Goal: Information Seeking & Learning: Learn about a topic

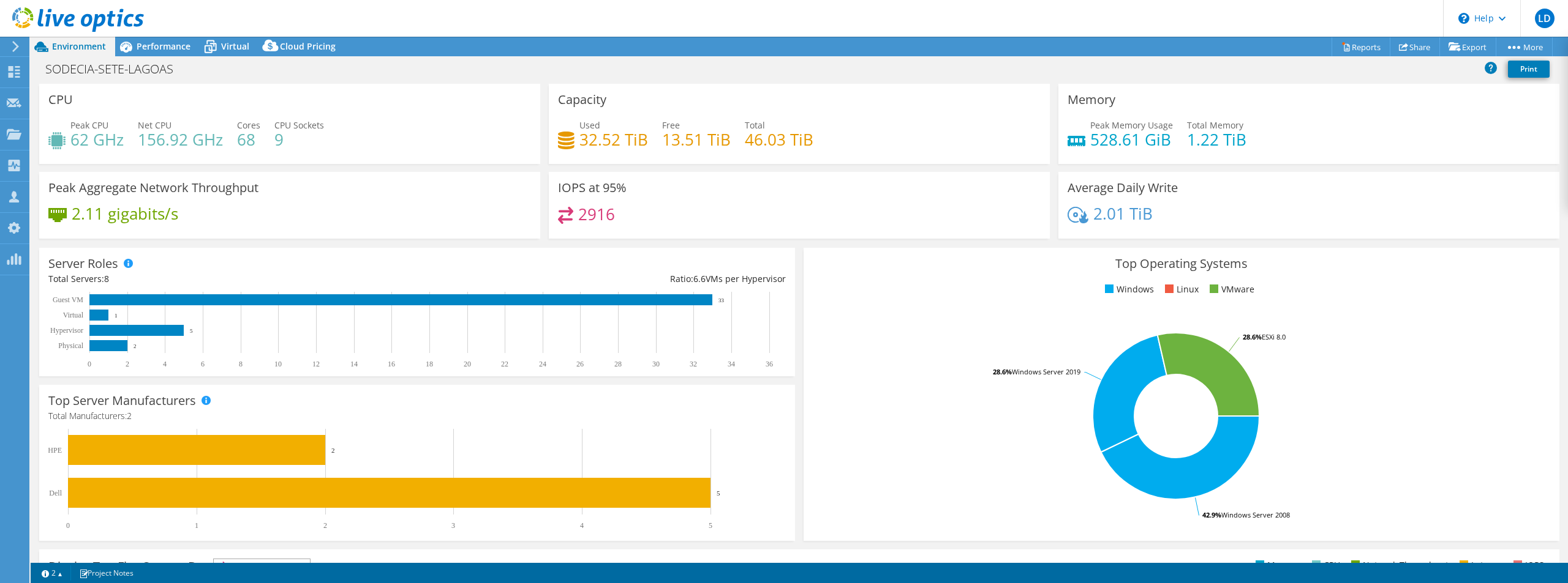
select select "USD"
click at [143, 41] on div at bounding box center [72, 20] width 144 height 41
click at [144, 46] on span "Performance" at bounding box center [164, 46] width 54 height 12
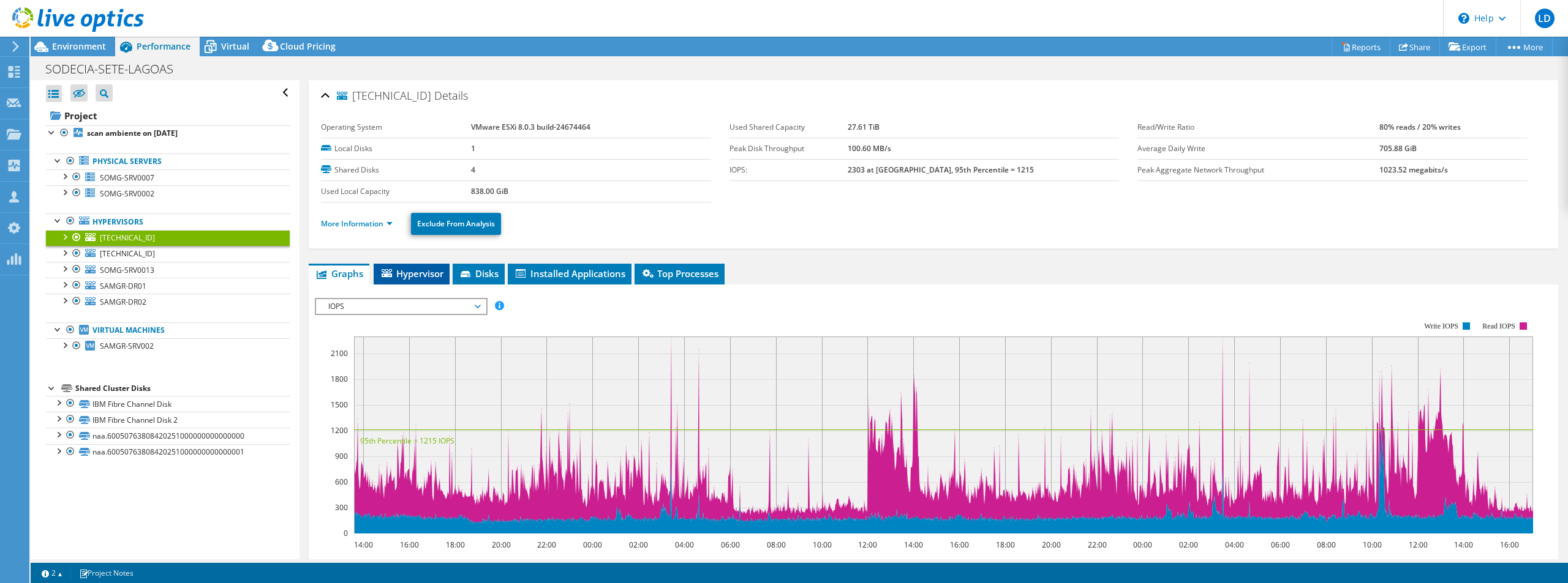
click at [429, 273] on span "Hypervisor" at bounding box center [412, 274] width 64 height 12
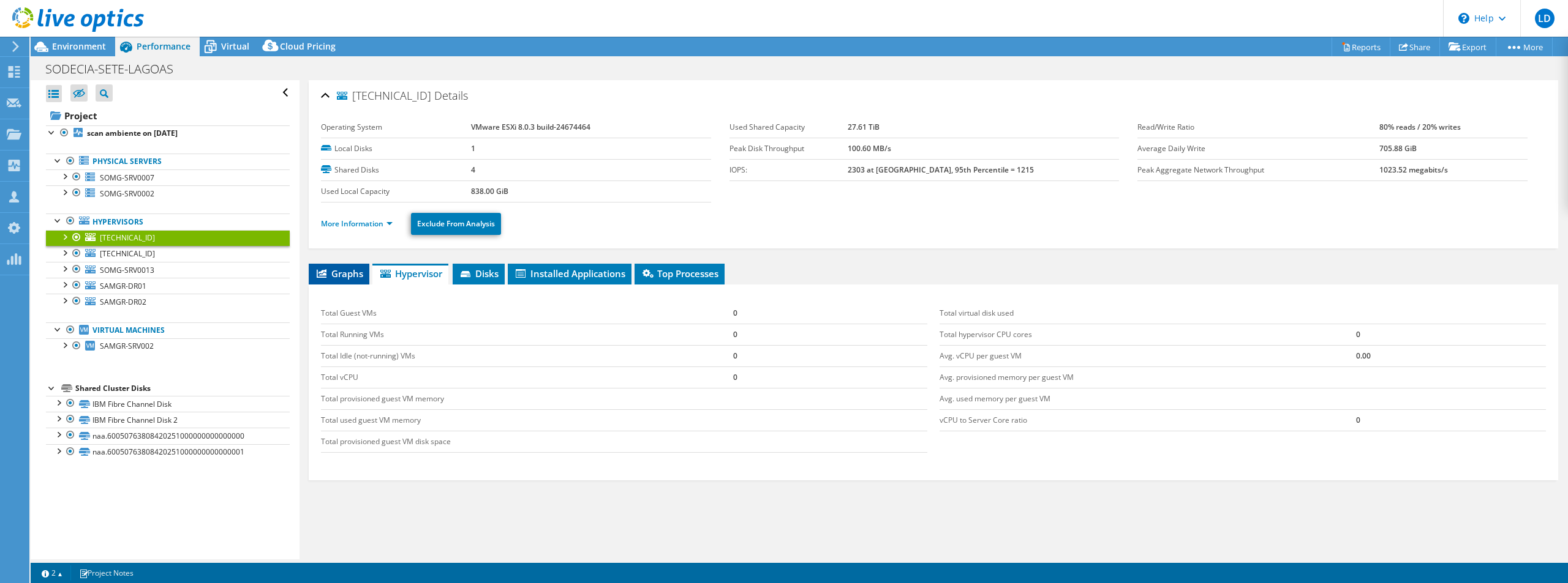
click at [354, 275] on span "Graphs" at bounding box center [339, 274] width 48 height 12
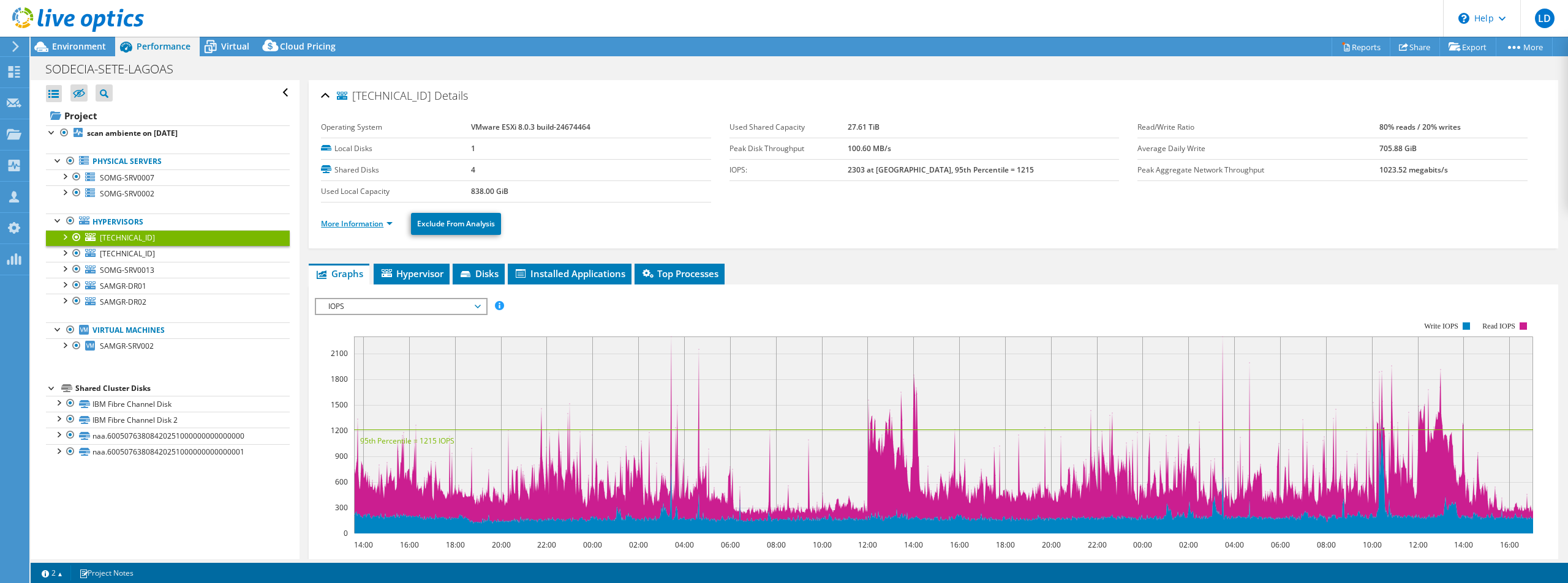
click at [375, 219] on link "More Information" at bounding box center [357, 224] width 72 height 10
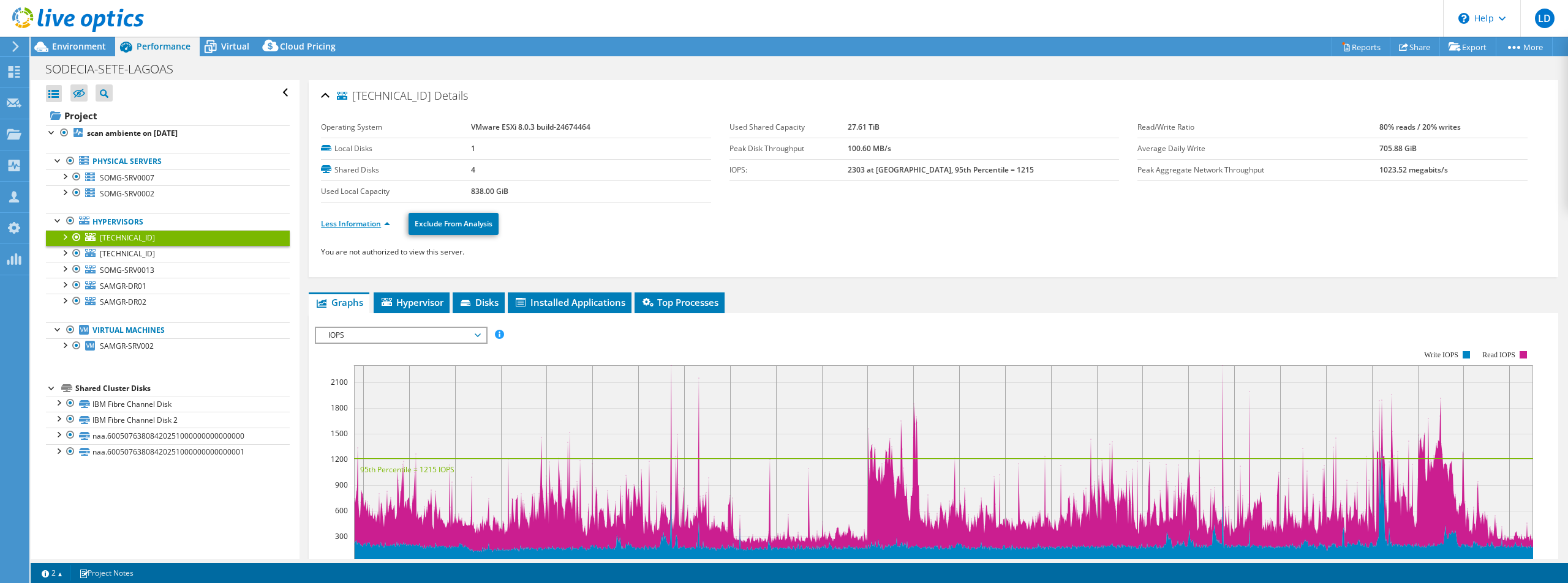
click at [383, 224] on link "Less Information" at bounding box center [356, 224] width 69 height 10
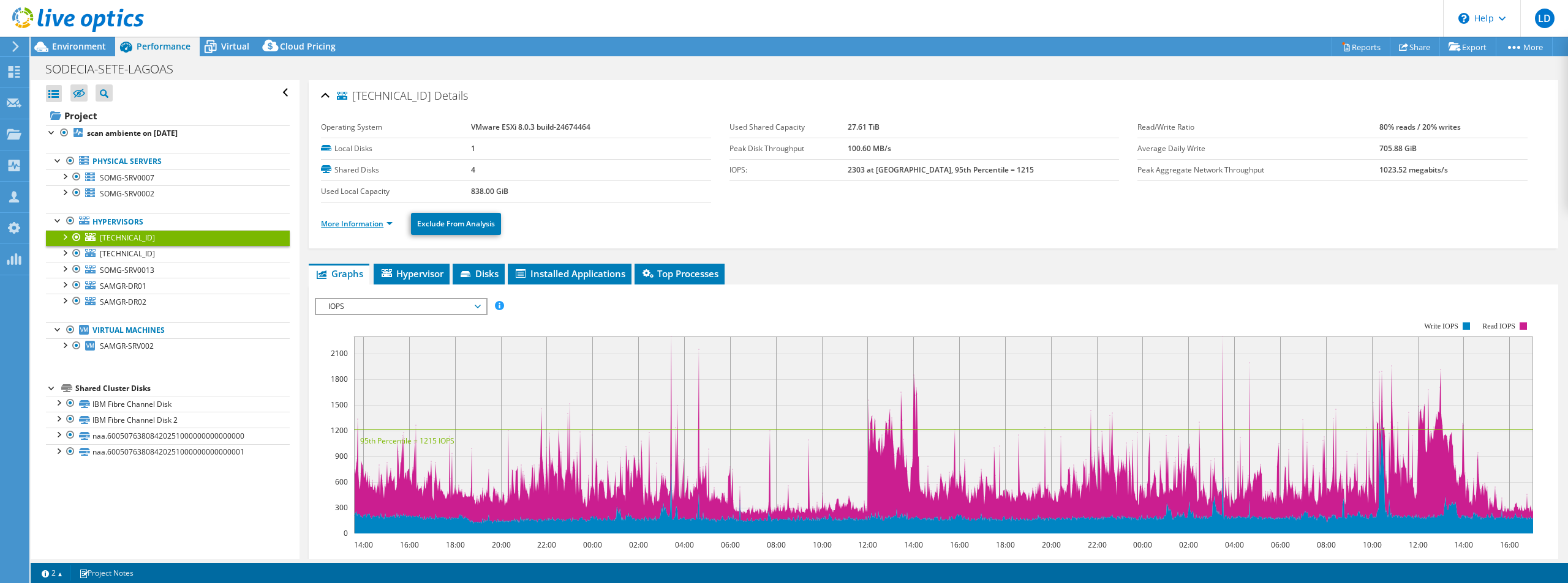
click at [391, 225] on link "More Information" at bounding box center [357, 224] width 72 height 10
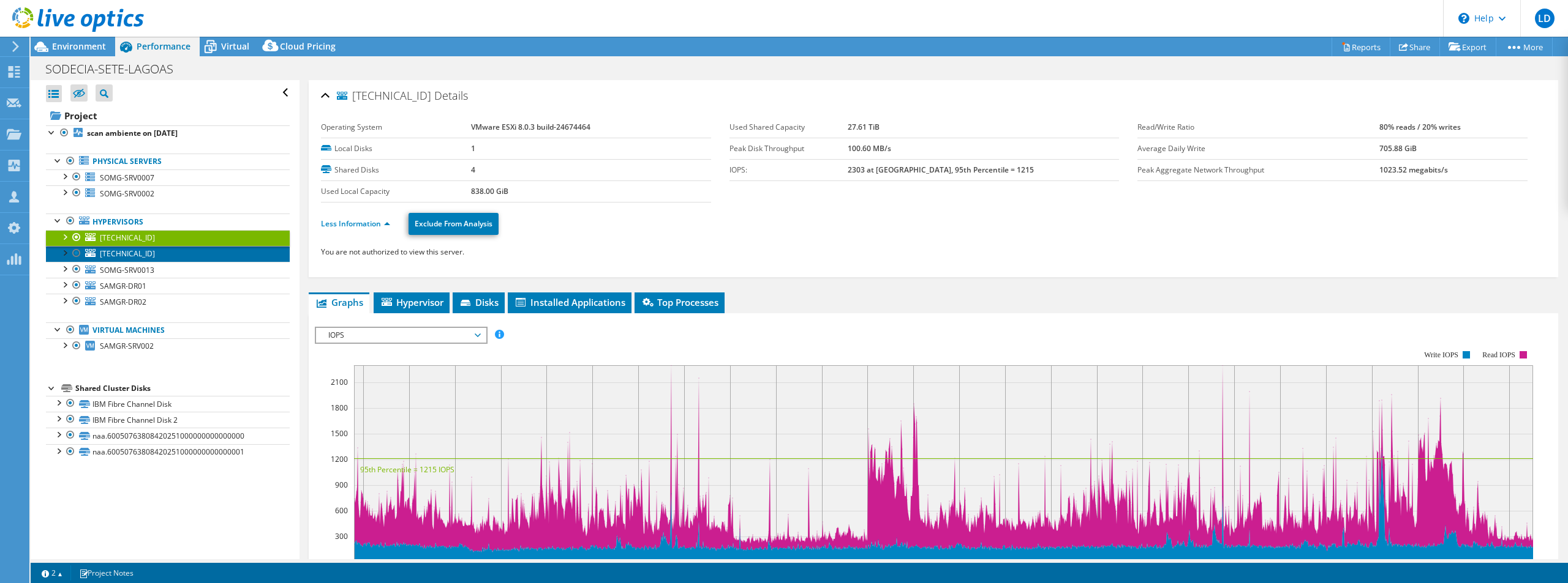
click at [103, 250] on span "[TECHNICAL_ID]" at bounding box center [128, 253] width 55 height 10
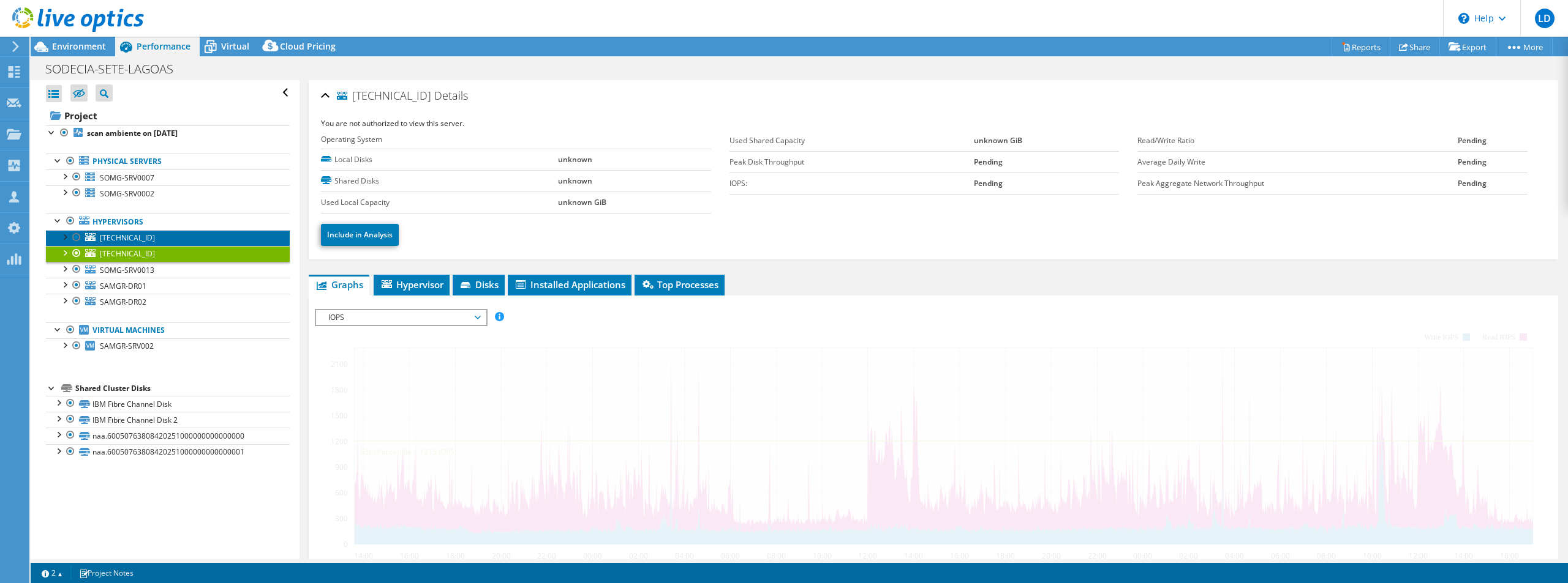
click at [122, 236] on span "[TECHNICAL_ID]" at bounding box center [128, 237] width 55 height 10
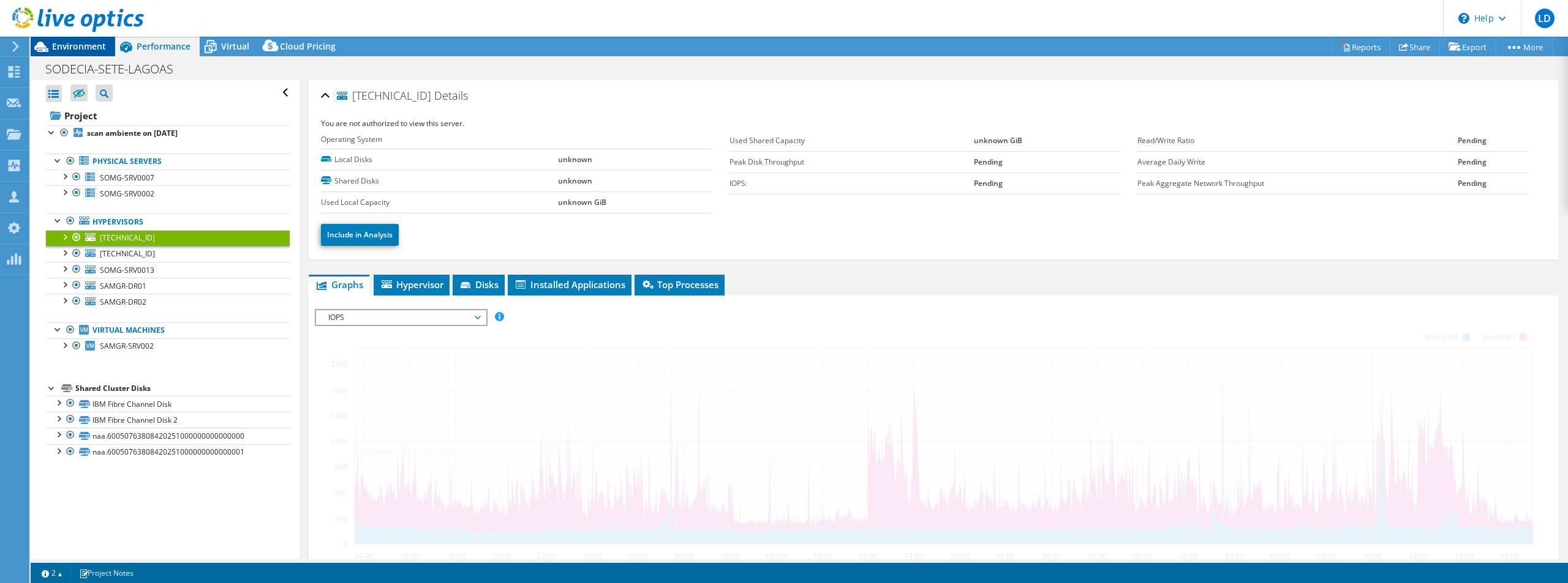
click at [66, 47] on span "Environment" at bounding box center [79, 46] width 54 height 12
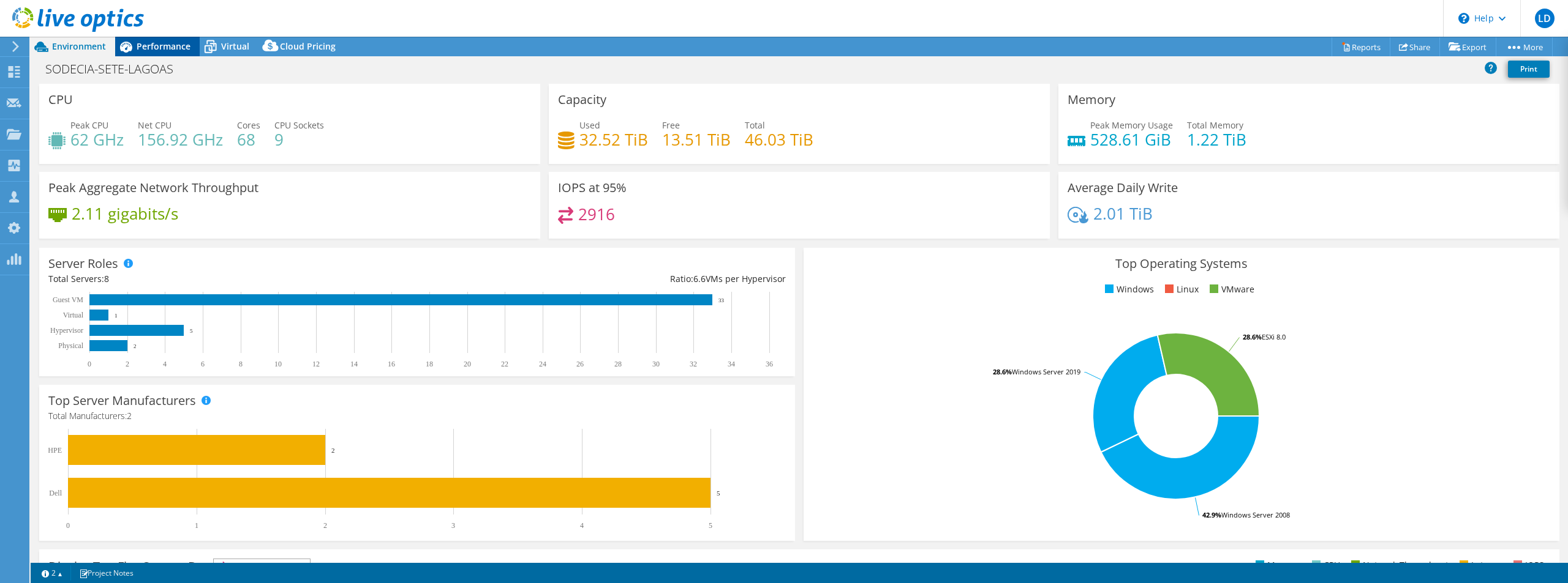
click at [160, 46] on span "Performance" at bounding box center [164, 46] width 54 height 12
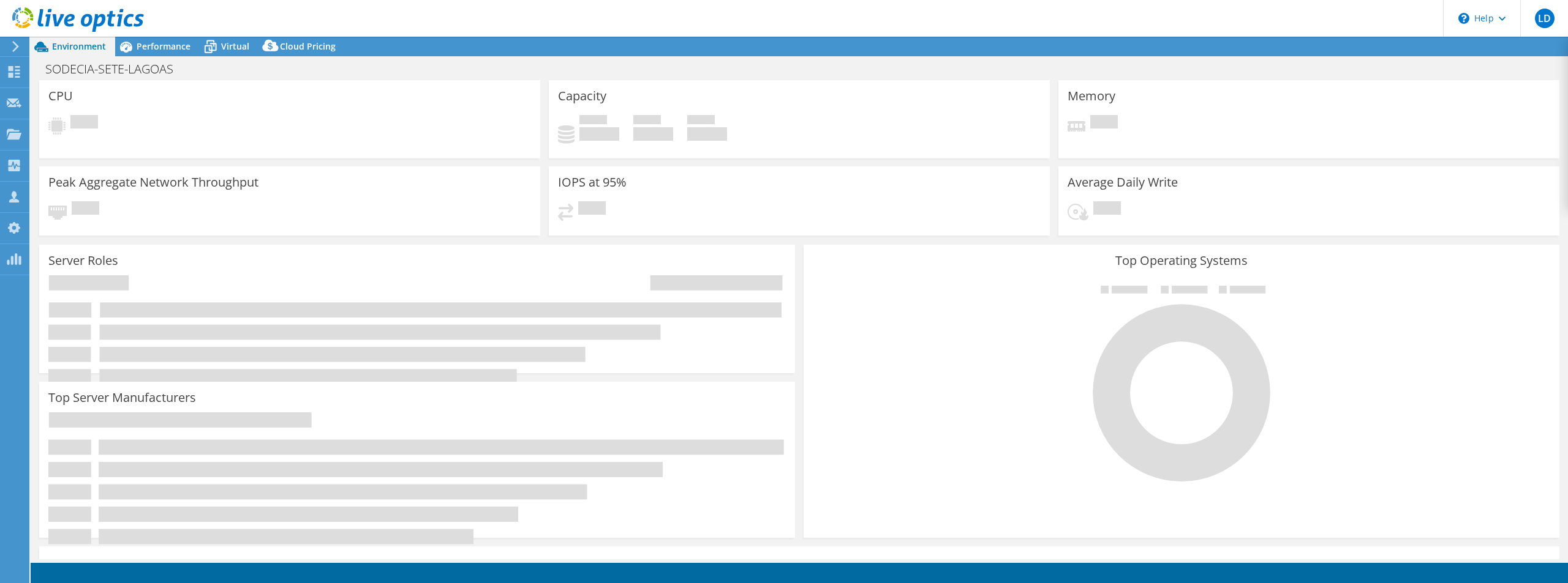
select select "USD"
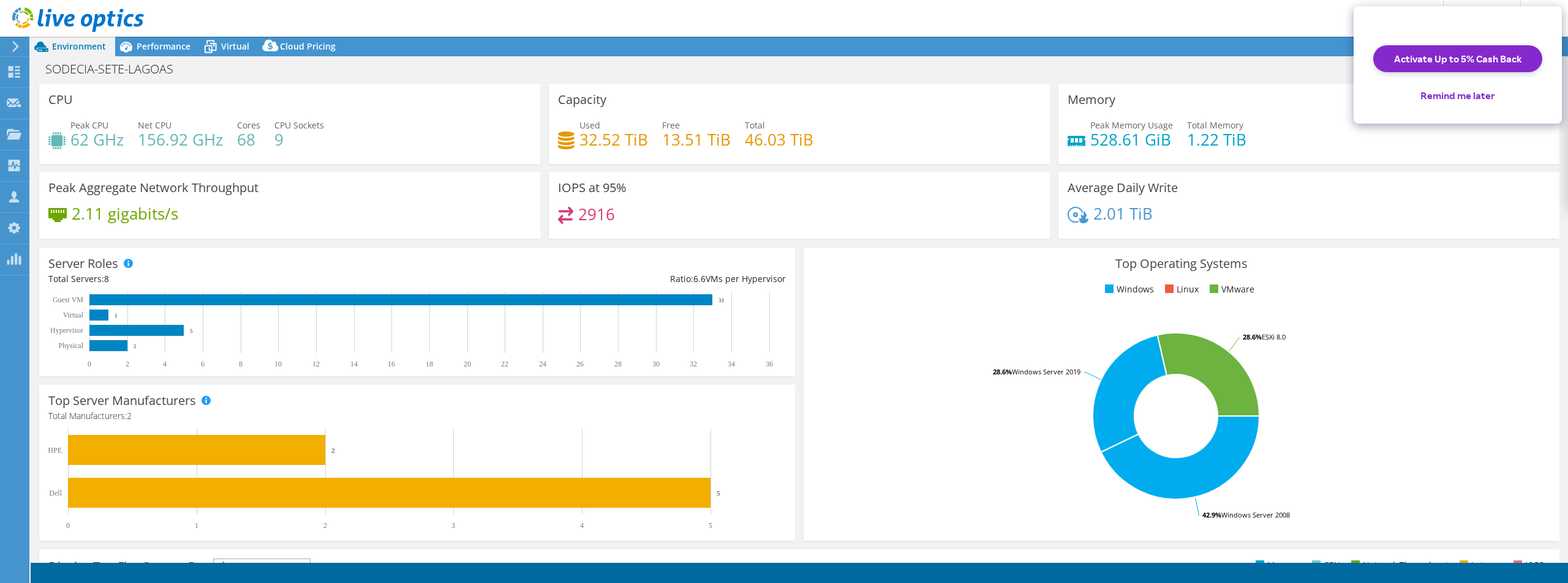
click at [1446, 101] on button "Remind me later" at bounding box center [1458, 95] width 95 height 27
